Goal: Transaction & Acquisition: Purchase product/service

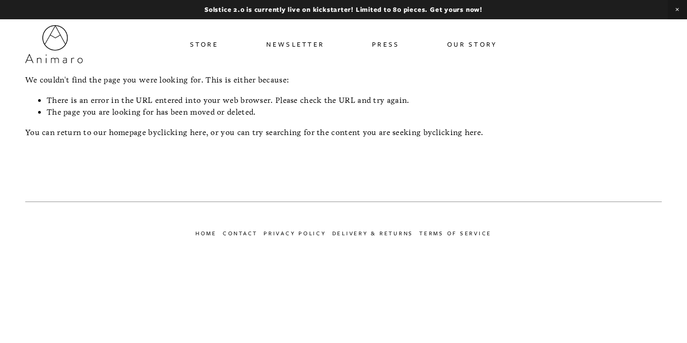
click at [209, 49] on link "Store" at bounding box center [204, 44] width 28 height 16
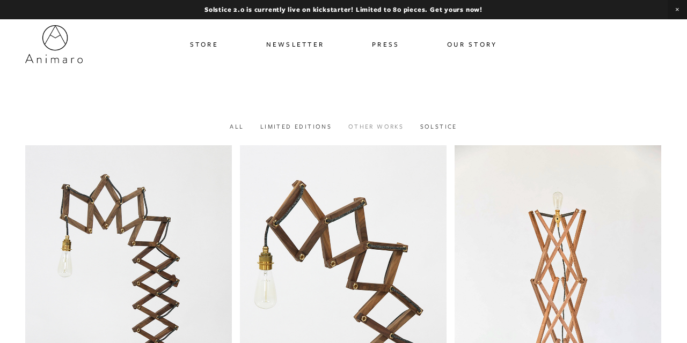
click at [371, 127] on link "Other works" at bounding box center [375, 126] width 55 height 8
click at [426, 126] on link "Solstice" at bounding box center [438, 126] width 37 height 8
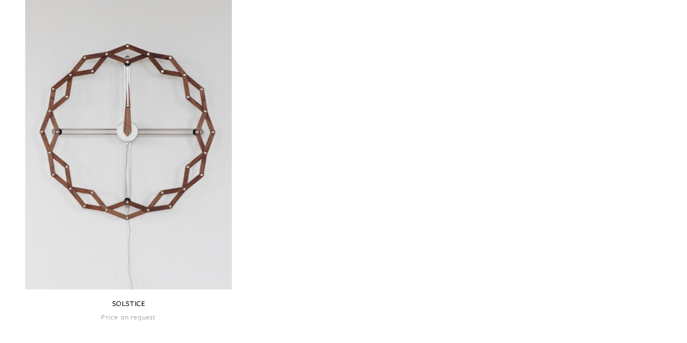
scroll to position [165, 0]
click at [140, 179] on link at bounding box center [128, 151] width 207 height 342
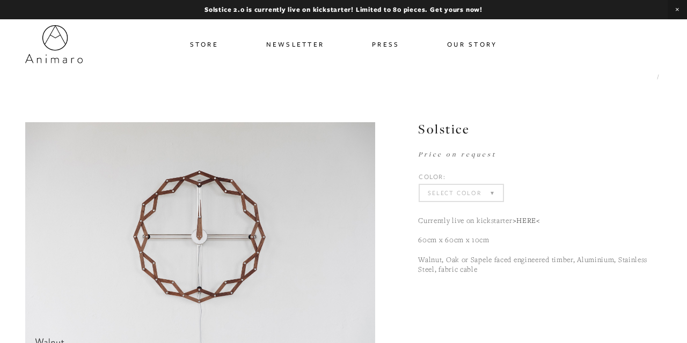
click at [529, 224] on link ">HERE<" at bounding box center [526, 221] width 28 height 10
click at [208, 46] on link "Store" at bounding box center [204, 44] width 28 height 16
